Goal: Communication & Community: Answer question/provide support

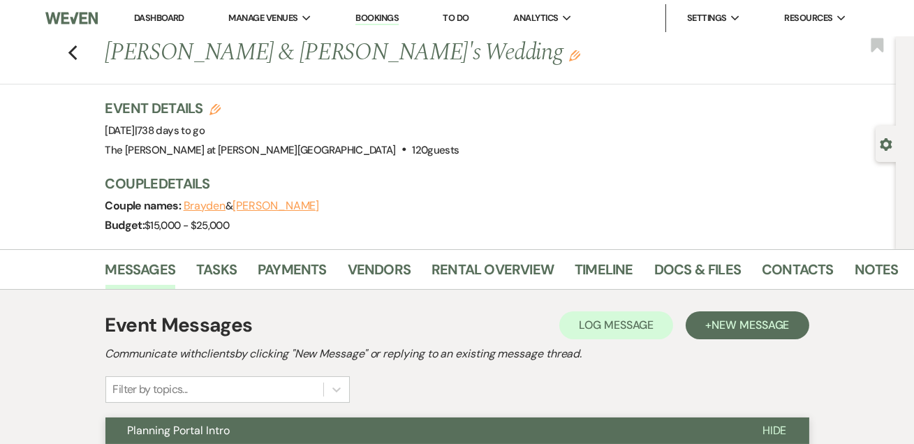
click at [165, 15] on link "Dashboard" at bounding box center [159, 18] width 50 height 12
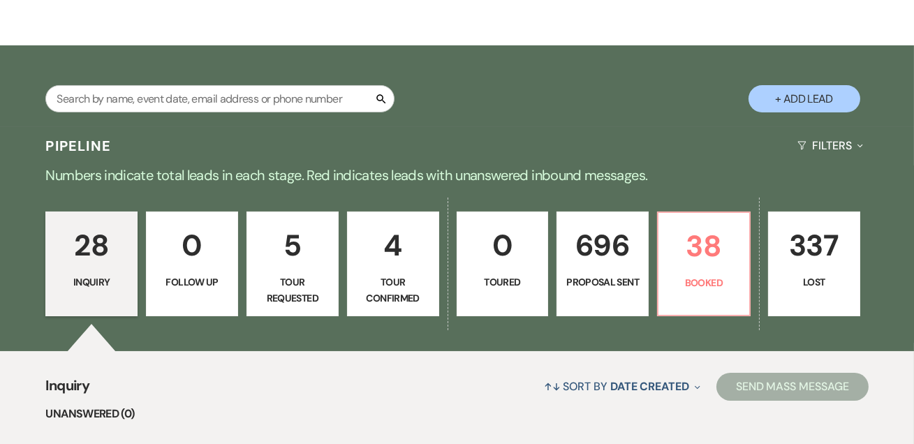
scroll to position [253, 0]
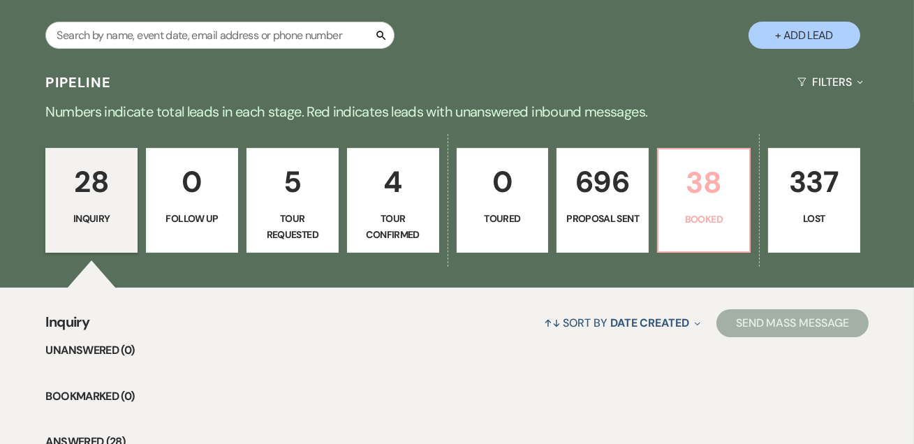
click at [697, 159] on p "38" at bounding box center [704, 182] width 74 height 47
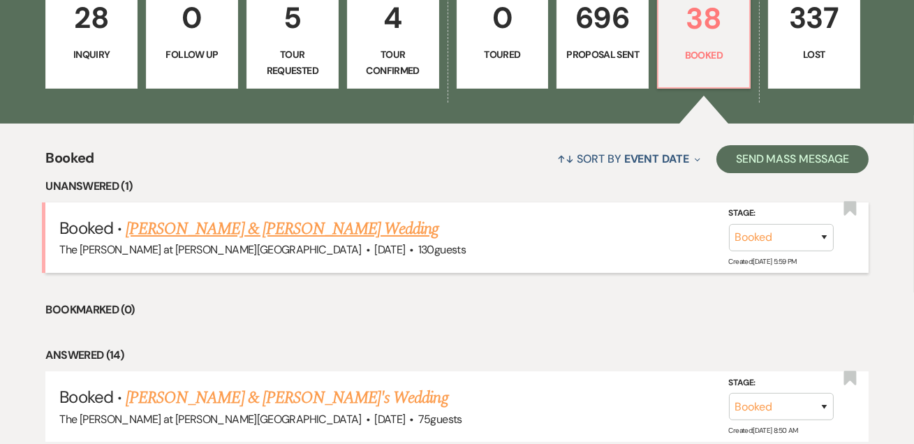
scroll to position [423, 0]
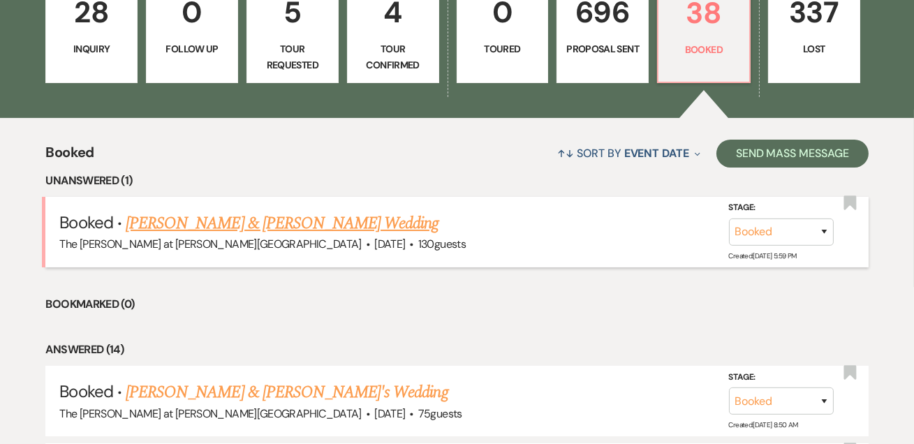
drag, startPoint x: 184, startPoint y: 221, endPoint x: 220, endPoint y: 222, distance: 36.3
click at [184, 222] on link "[PERSON_NAME] & [PERSON_NAME] Wedding" at bounding box center [282, 223] width 313 height 25
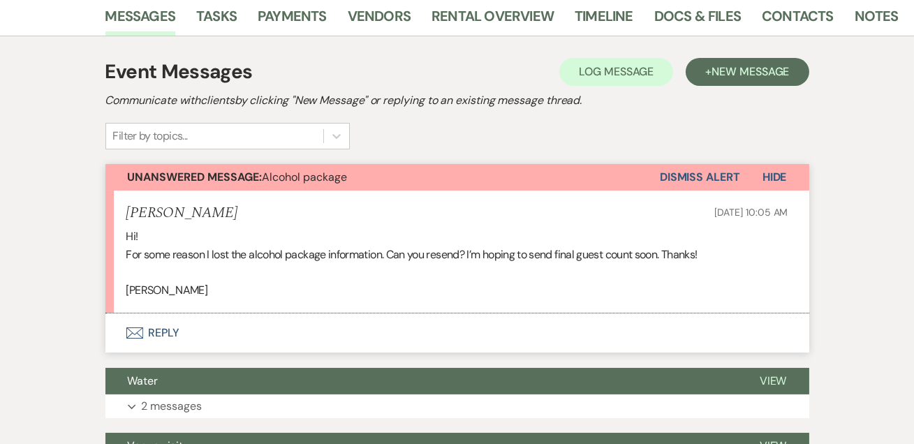
scroll to position [423, 0]
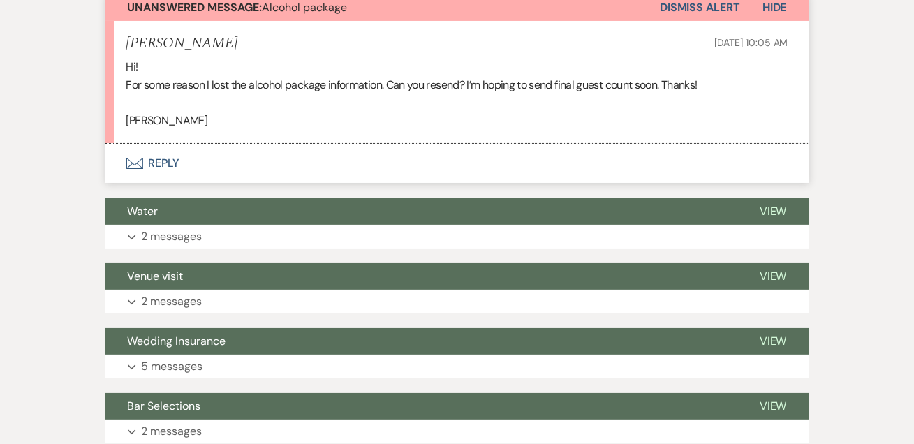
click at [163, 162] on button "Envelope Reply" at bounding box center [457, 163] width 704 height 39
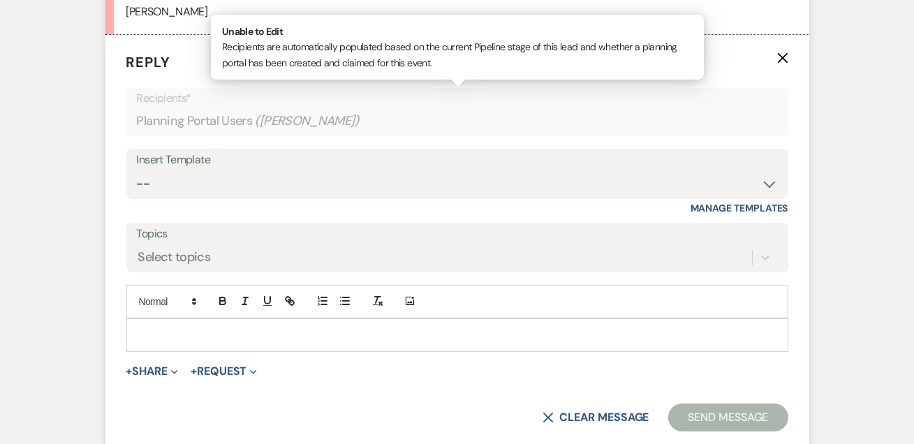
scroll to position [549, 0]
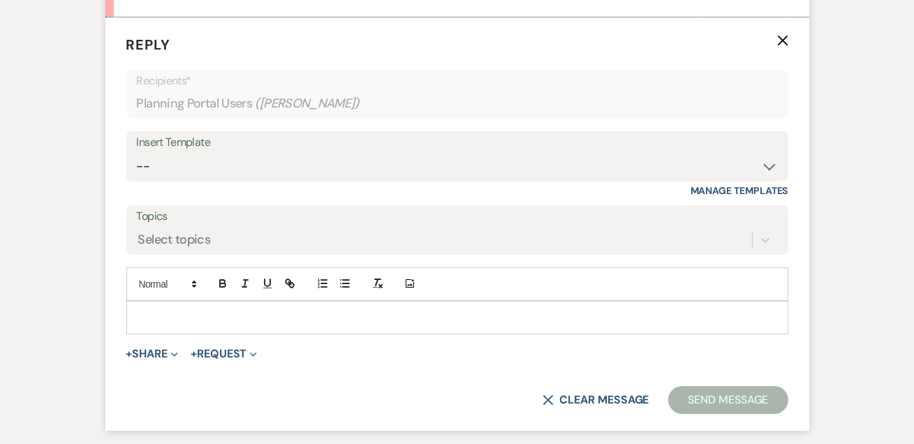
drag, startPoint x: 172, startPoint y: 308, endPoint x: 171, endPoint y: 298, distance: 9.8
click at [171, 310] on p at bounding box center [457, 317] width 639 height 15
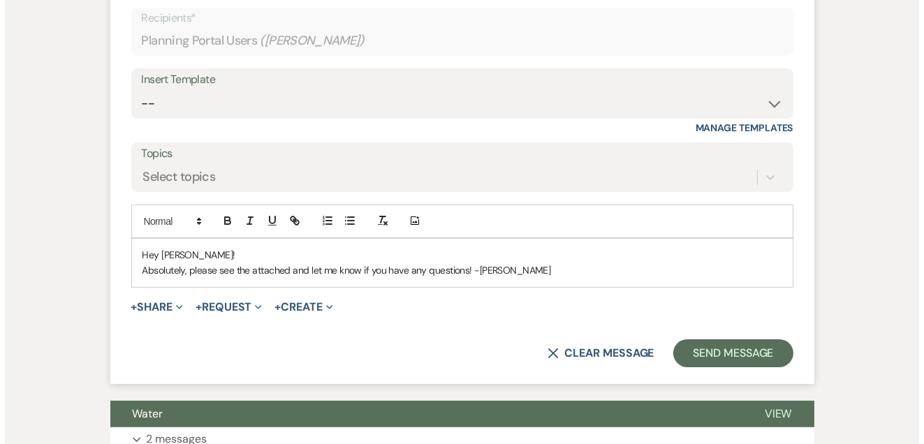
scroll to position [634, 0]
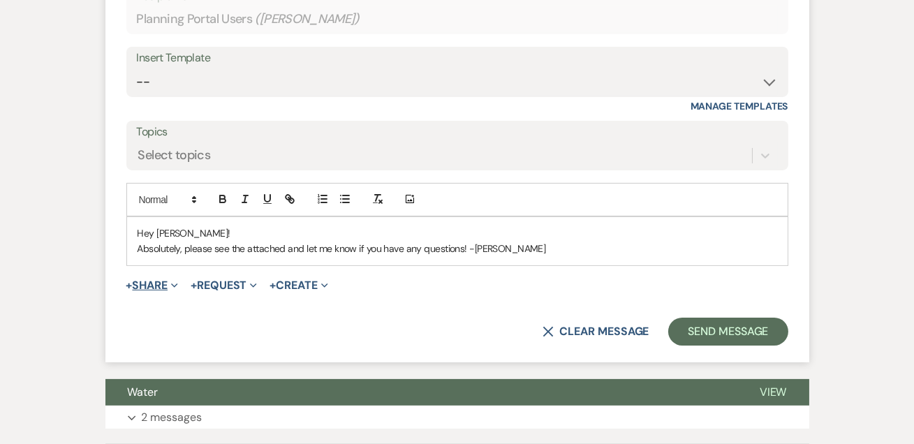
click at [154, 280] on button "+ Share Expand" at bounding box center [152, 285] width 52 height 11
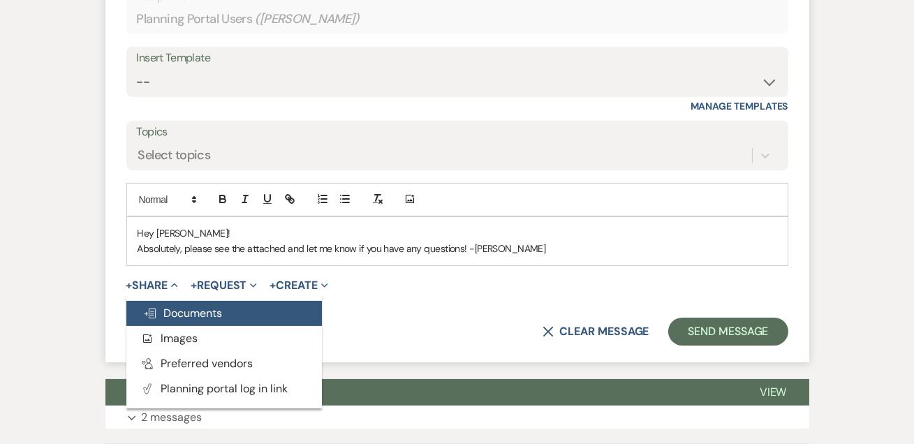
click at [175, 313] on span "Doc Upload Documents" at bounding box center [183, 313] width 80 height 15
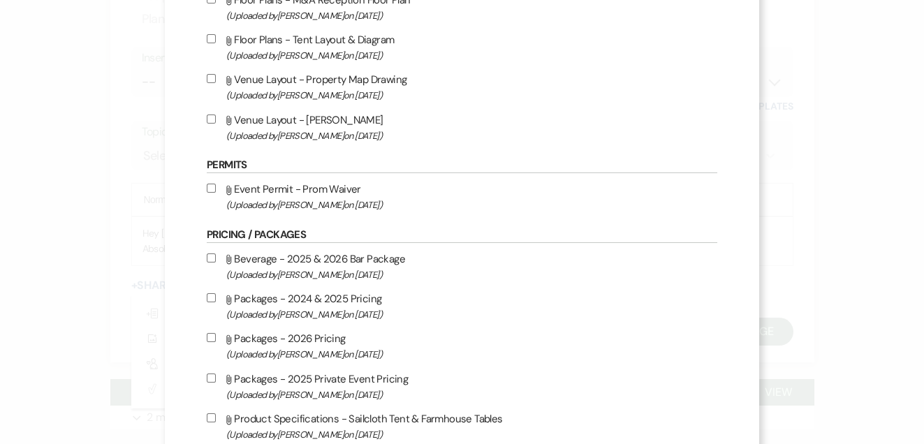
scroll to position [338, 0]
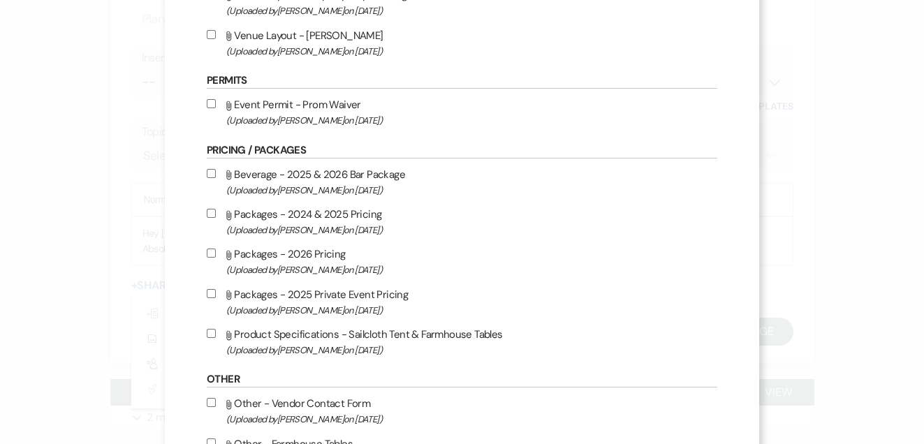
click at [289, 189] on span "(Uploaded by [PERSON_NAME] on [DATE] )" at bounding box center [471, 190] width 491 height 16
click at [216, 178] on input "Attach File Beverage - 2025 & 2026 Bar Package (Uploaded by [PERSON_NAME] on [D…" at bounding box center [211, 173] width 9 height 9
checkbox input "true"
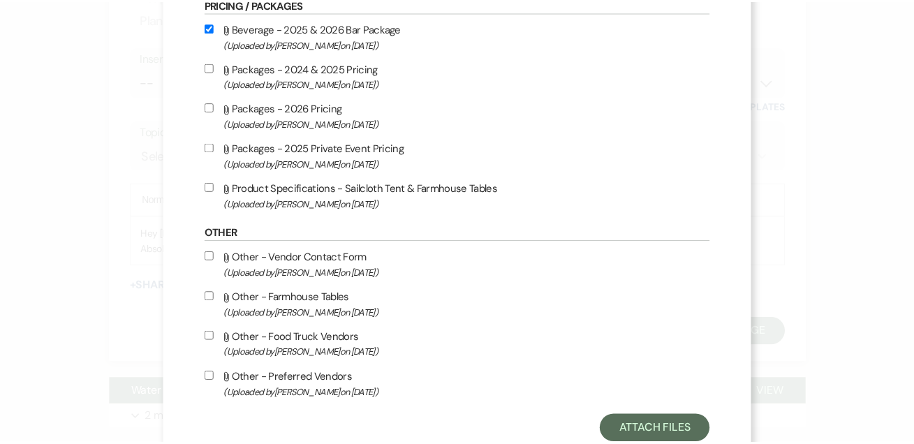
scroll to position [524, 0]
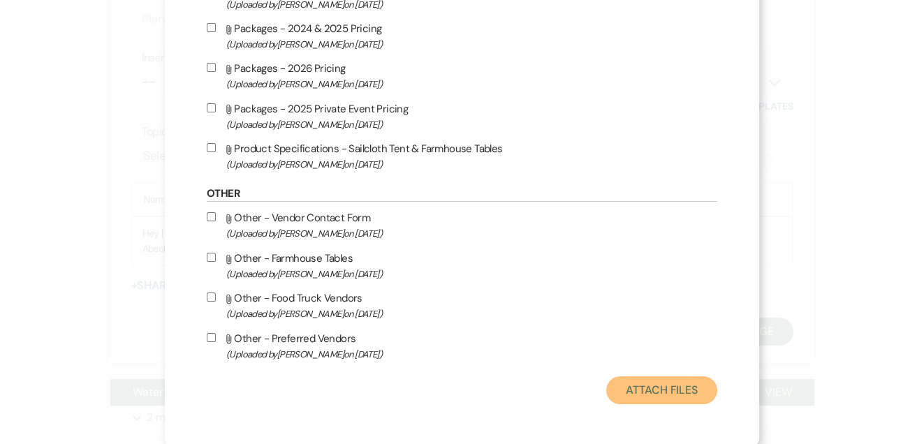
click at [623, 399] on button "Attach Files" at bounding box center [661, 390] width 111 height 28
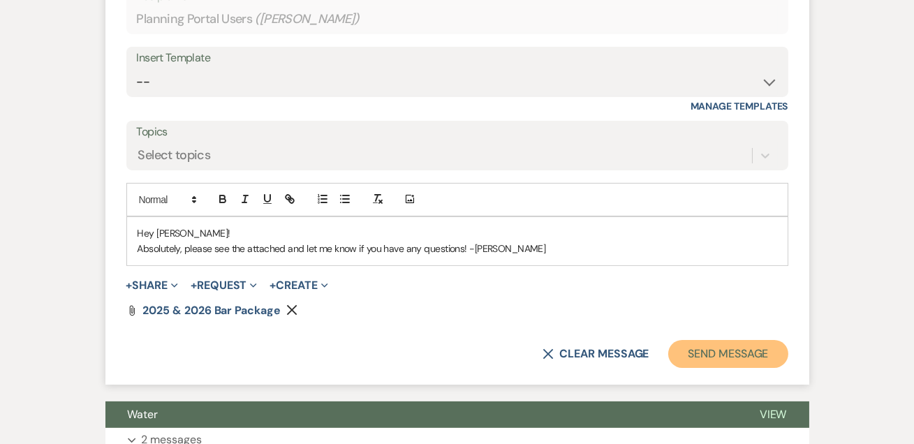
click at [707, 353] on button "Send Message" at bounding box center [727, 354] width 119 height 28
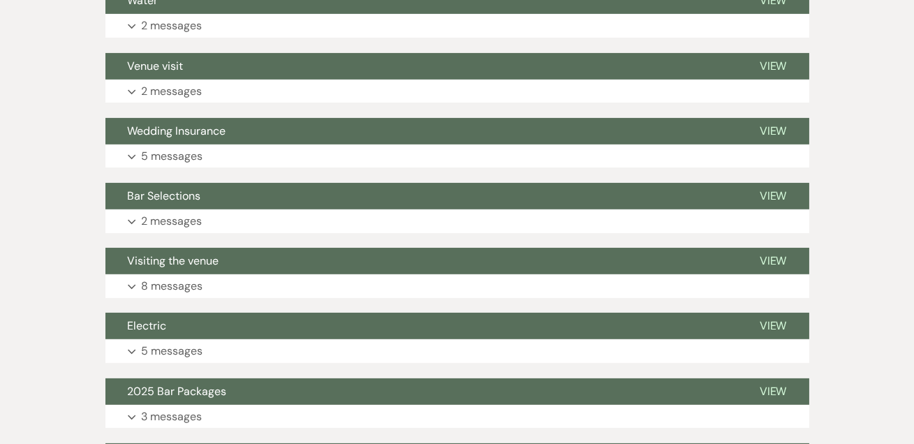
scroll to position [0, 0]
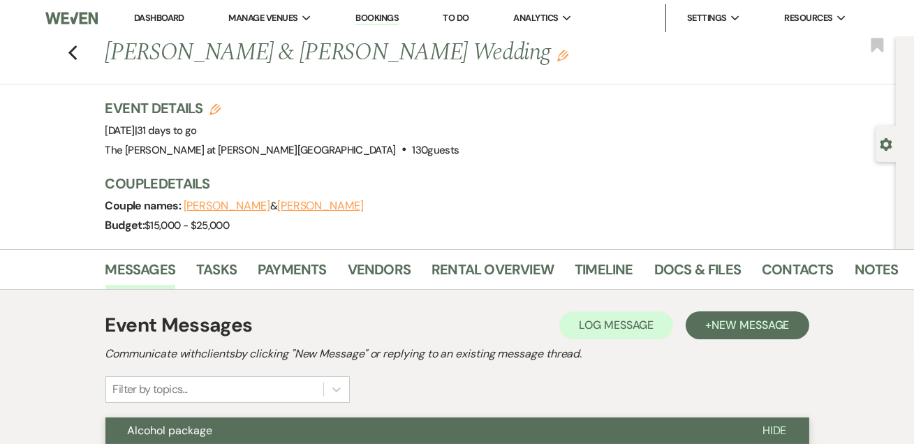
drag, startPoint x: 152, startPoint y: 19, endPoint x: 239, endPoint y: 1, distance: 89.0
click at [151, 19] on link "Dashboard" at bounding box center [159, 18] width 50 height 12
